Goal: Transaction & Acquisition: Purchase product/service

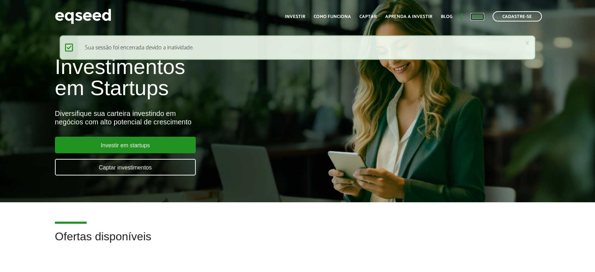
click at [480, 15] on link "Login" at bounding box center [478, 16] width 14 height 5
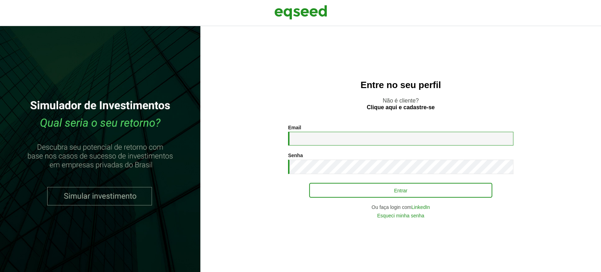
type input "**********"
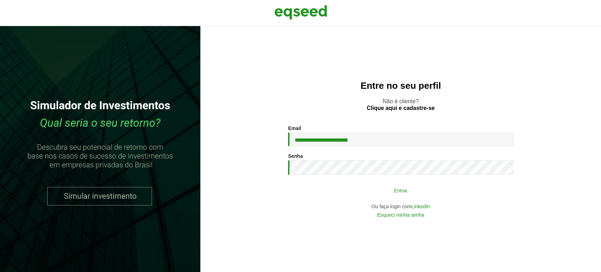
click at [322, 187] on button "Entrar" at bounding box center [400, 190] width 183 height 13
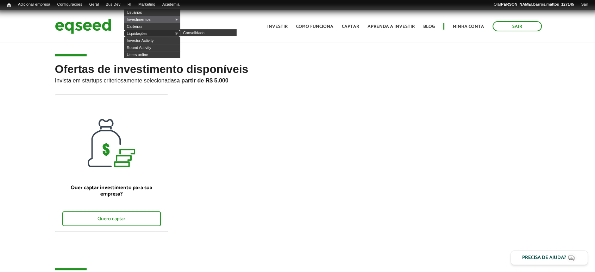
click at [137, 32] on link "Liquidações" at bounding box center [152, 33] width 56 height 7
